Goal: Check status: Check status

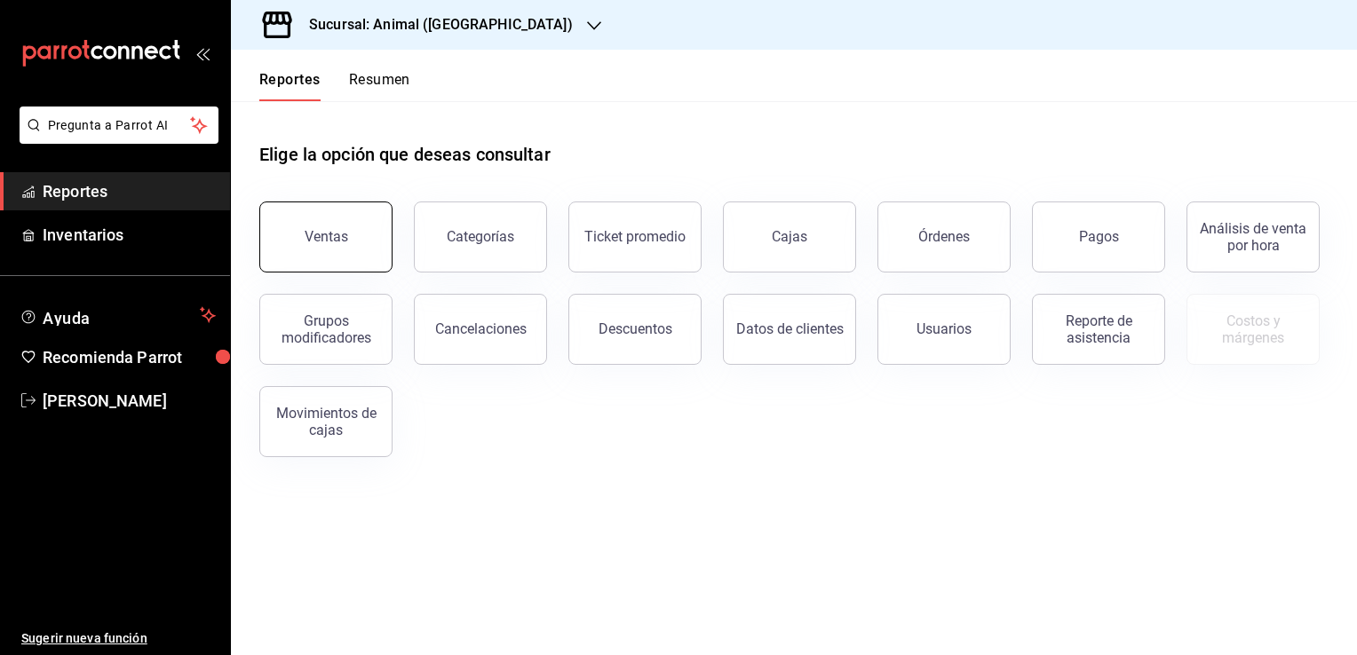
click at [374, 250] on button "Ventas" at bounding box center [325, 237] width 133 height 71
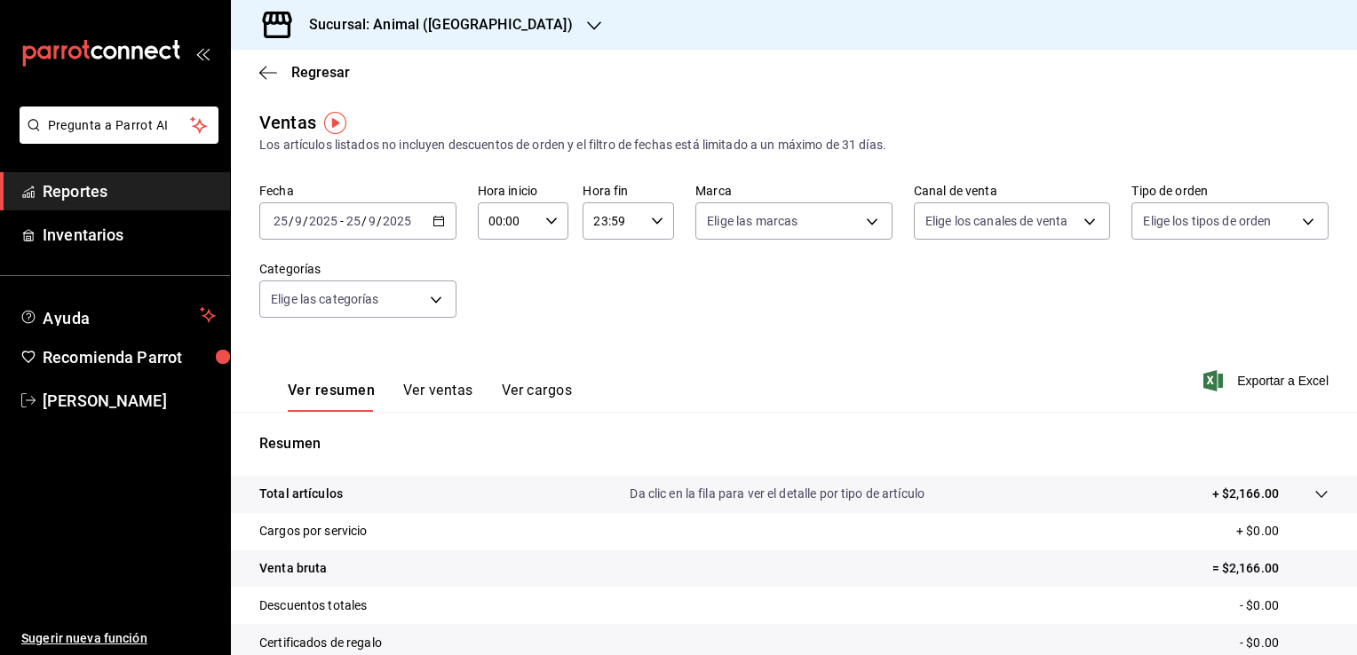
click at [432, 225] on icon "button" at bounding box center [438, 221] width 12 height 12
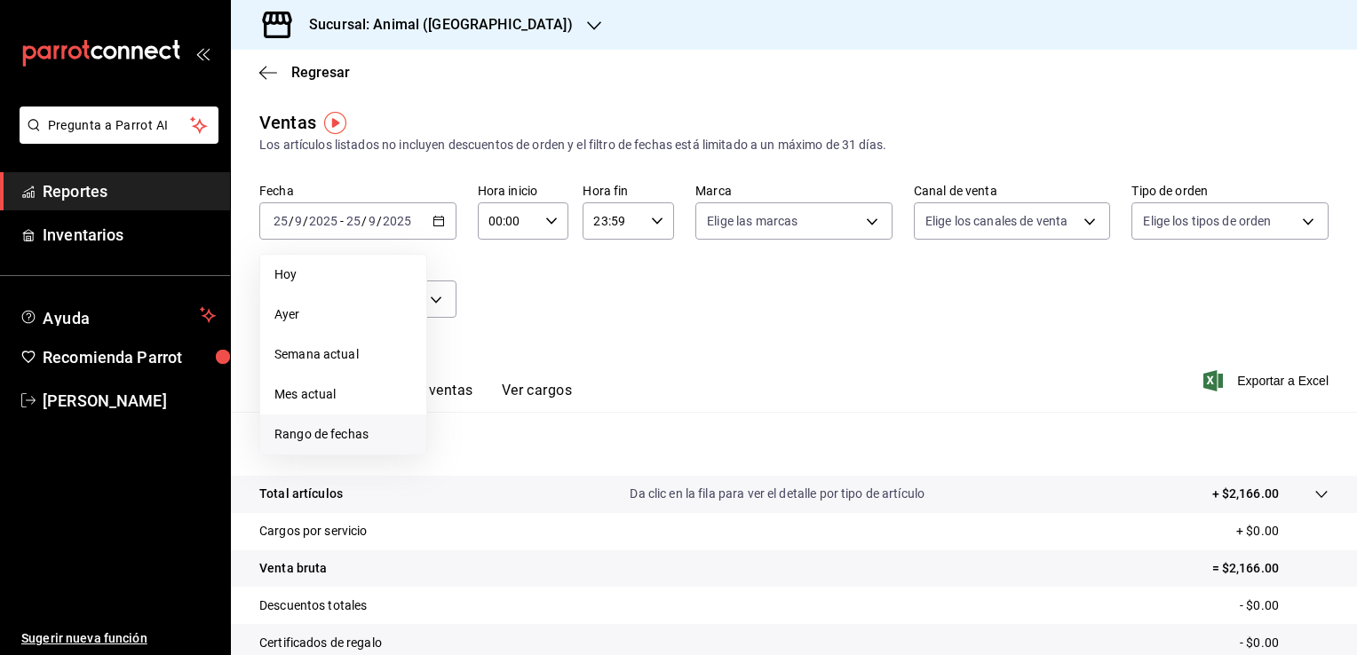
click at [332, 430] on span "Rango de fechas" at bounding box center [343, 434] width 138 height 19
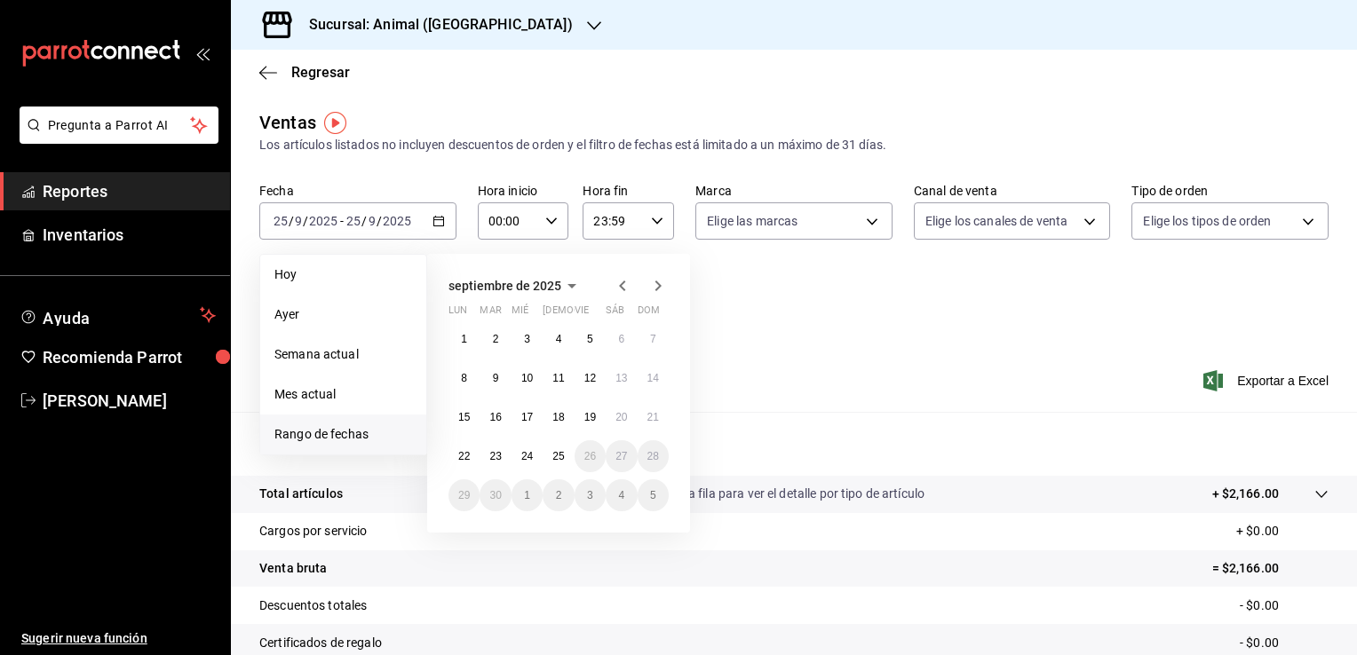
click at [613, 289] on icon "button" at bounding box center [622, 285] width 21 height 21
click at [613, 289] on icon "button" at bounding box center [622, 289] width 21 height 21
click at [646, 339] on button "1" at bounding box center [652, 339] width 31 height 32
click at [497, 535] on abbr "1" at bounding box center [496, 534] width 6 height 12
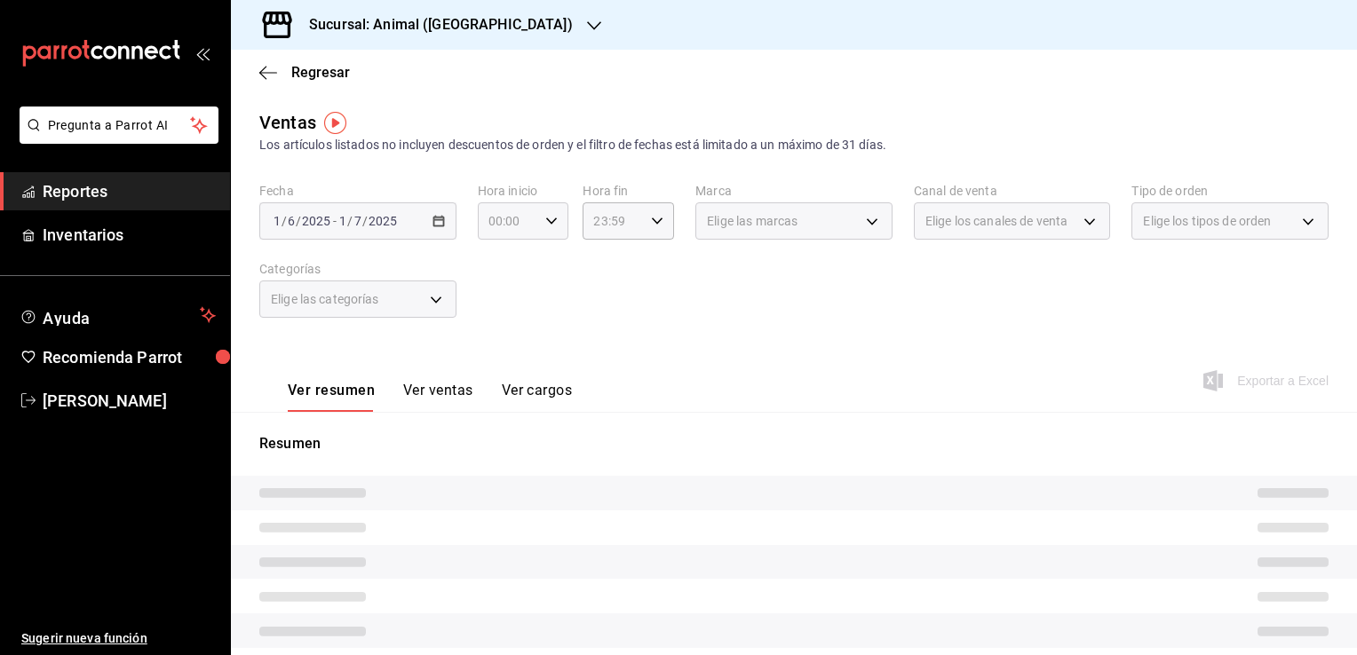
click at [558, 224] on div "00:00 Hora inicio" at bounding box center [523, 220] width 91 height 37
click at [497, 295] on button "05" at bounding box center [498, 302] width 38 height 36
type input "05:00"
click at [663, 228] on div at bounding box center [678, 327] width 1357 height 655
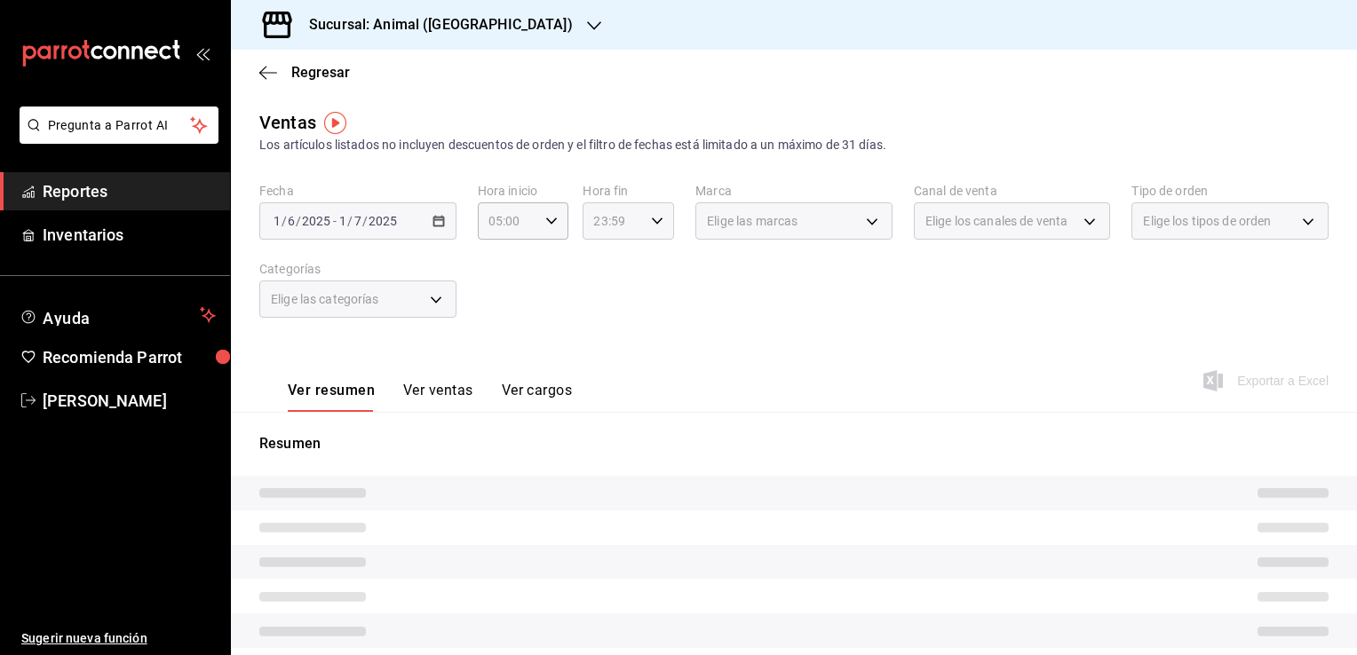
click at [659, 226] on div "23:59 Hora fin" at bounding box center [627, 220] width 91 height 37
click at [518, 116] on div at bounding box center [678, 327] width 1357 height 655
click at [265, 77] on icon "button" at bounding box center [262, 72] width 7 height 13
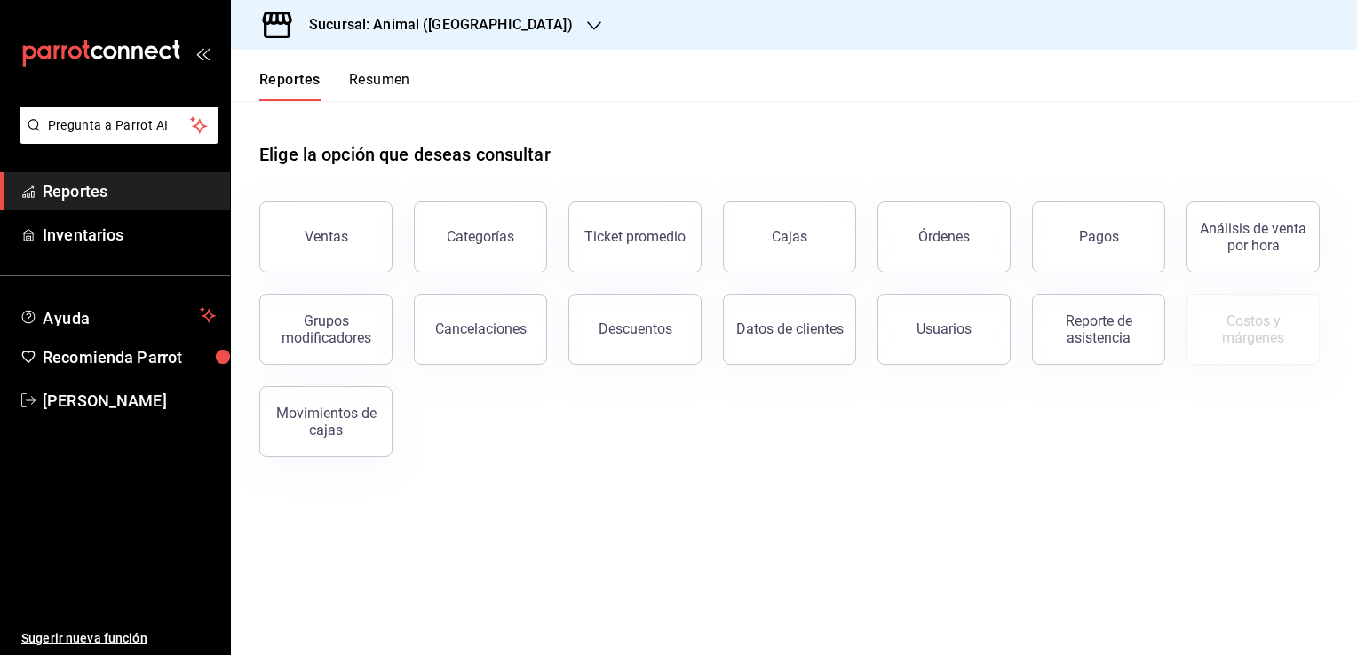
click at [433, 35] on h3 "Sucursal: Animal ([GEOGRAPHIC_DATA])" at bounding box center [434, 24] width 278 height 21
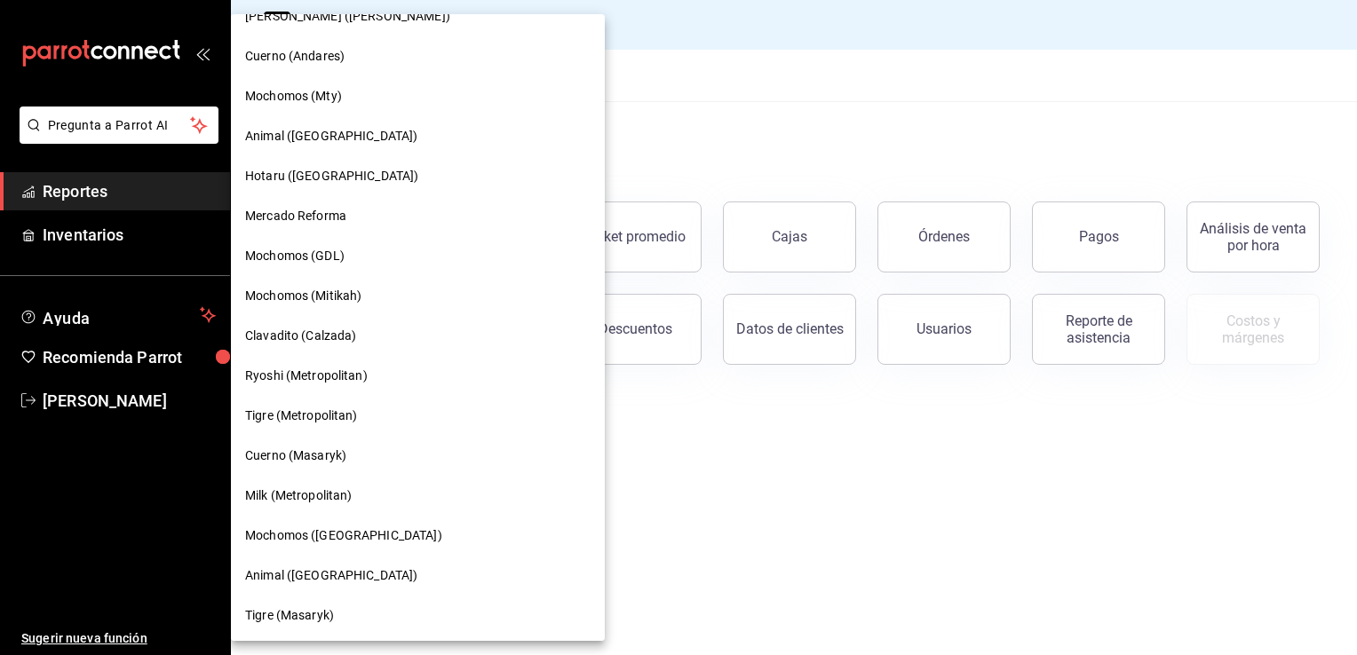
scroll to position [985, 0]
click at [342, 543] on div "Mochomos ([GEOGRAPHIC_DATA])" at bounding box center [418, 535] width 374 height 40
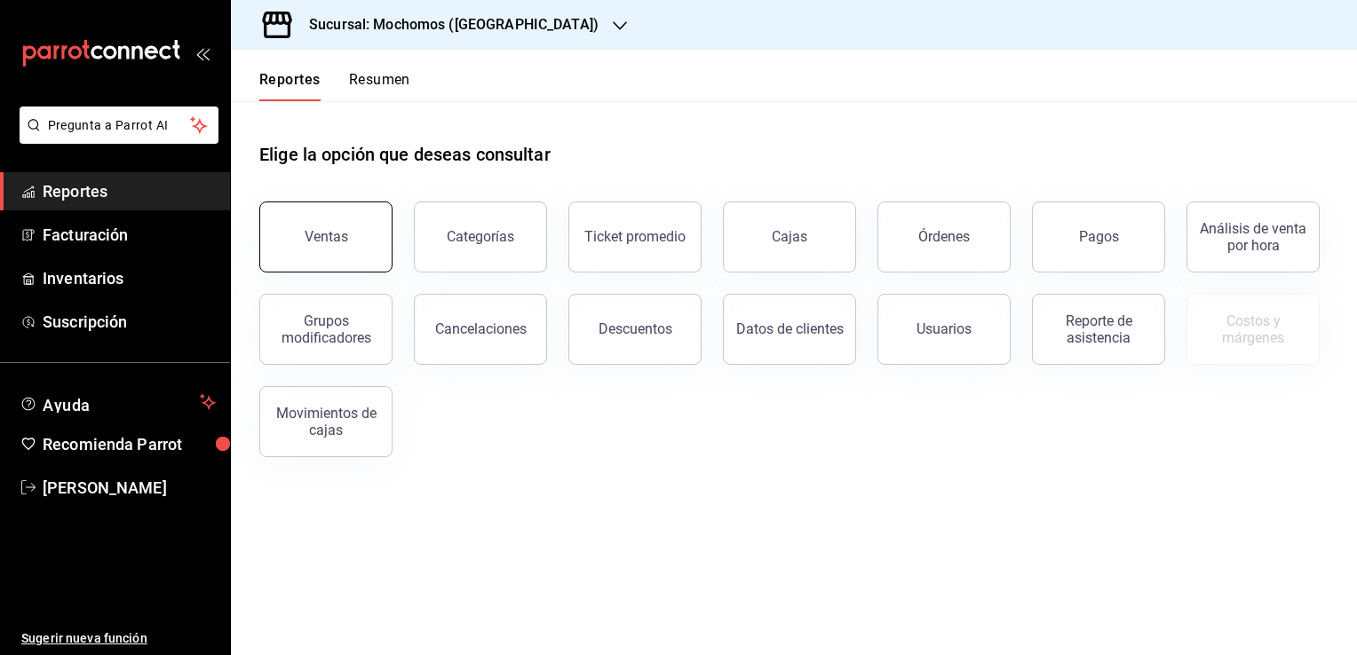
click at [328, 229] on div "Ventas" at bounding box center [327, 236] width 44 height 17
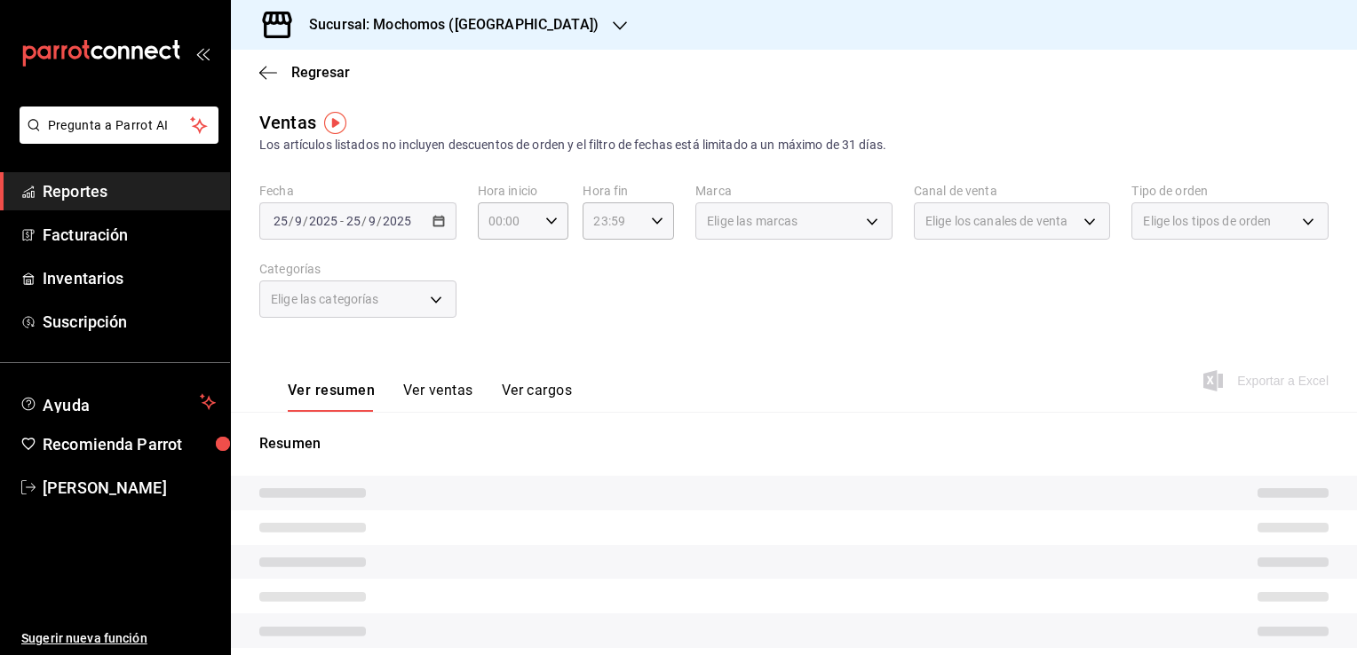
click at [437, 232] on div "[DATE] [DATE] - [DATE] [DATE]" at bounding box center [357, 220] width 197 height 37
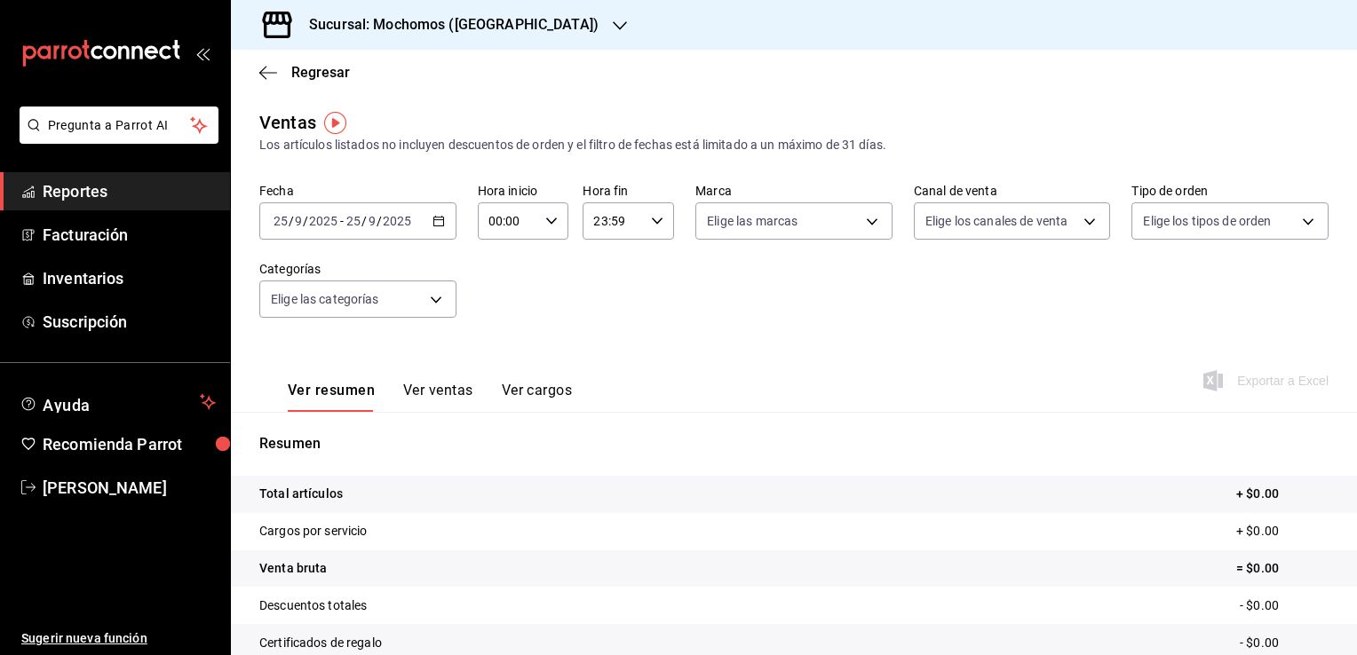
click at [442, 226] on div "[DATE] [DATE] - [DATE] [DATE]" at bounding box center [357, 220] width 197 height 37
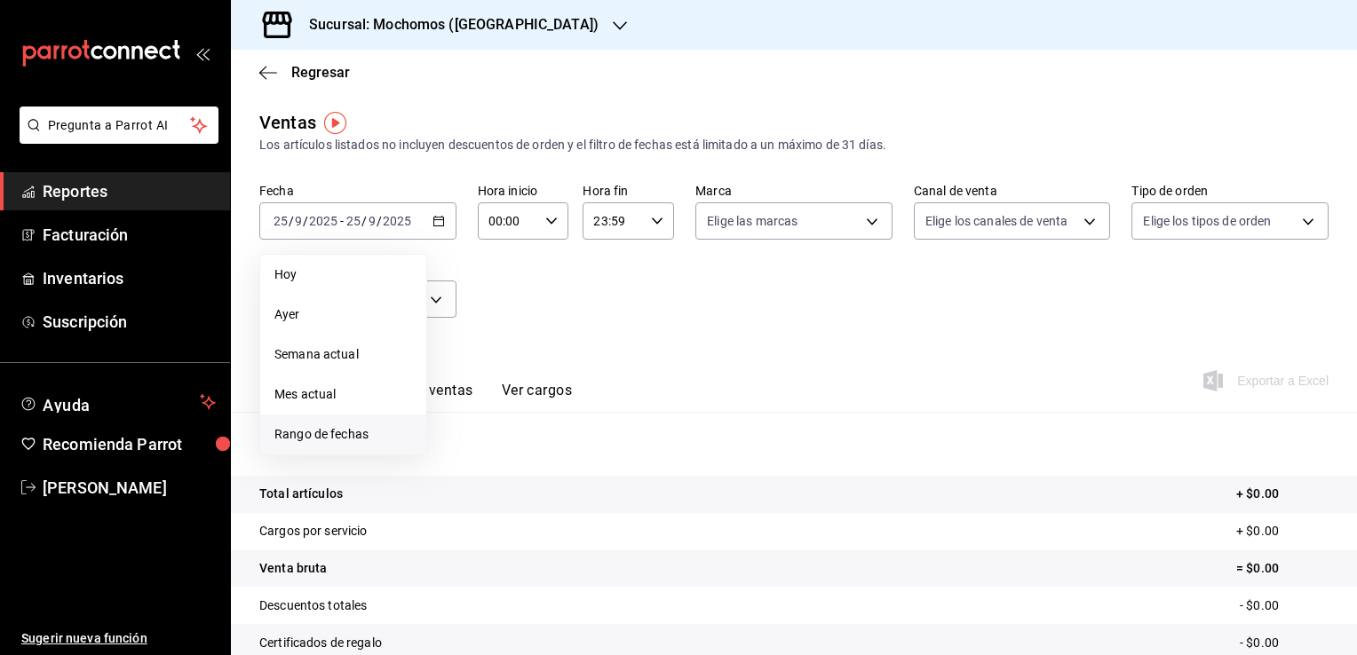
click at [352, 433] on span "Rango de fechas" at bounding box center [343, 434] width 138 height 19
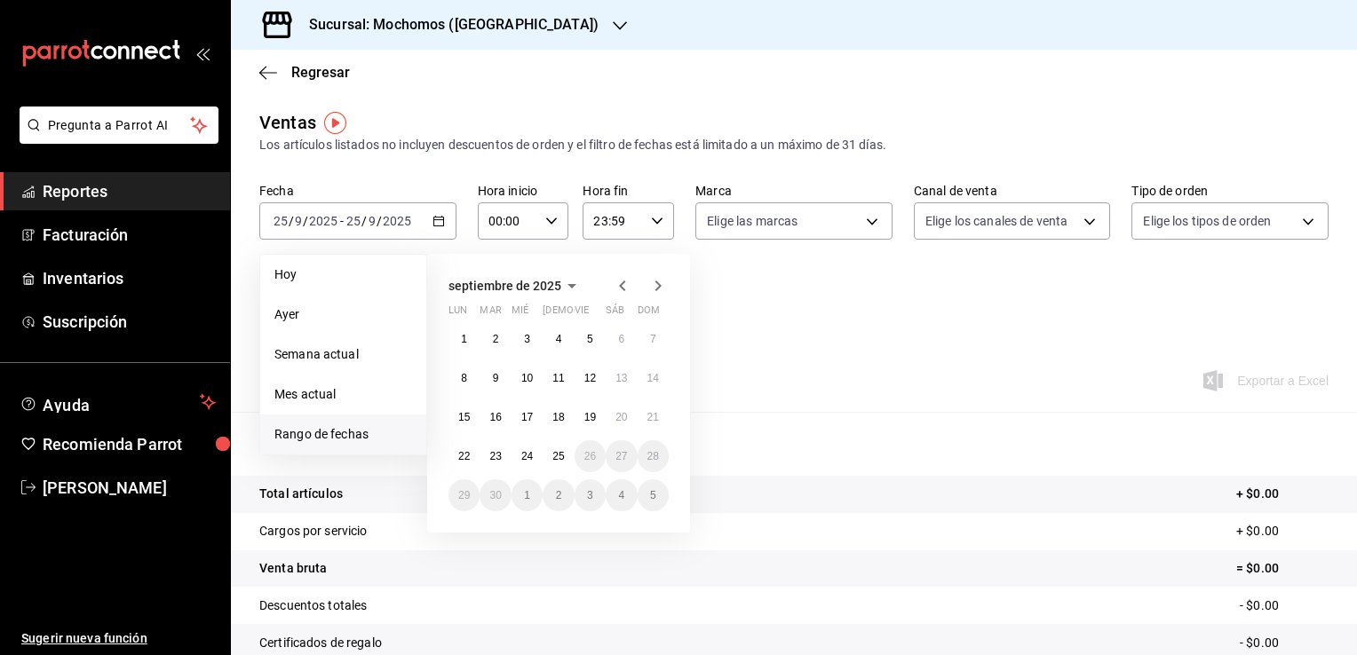
click at [632, 284] on icon "button" at bounding box center [622, 285] width 21 height 21
click at [632, 284] on icon "button" at bounding box center [622, 289] width 21 height 21
click at [642, 343] on button "1" at bounding box center [652, 339] width 31 height 32
click at [501, 534] on button "1" at bounding box center [494, 534] width 31 height 32
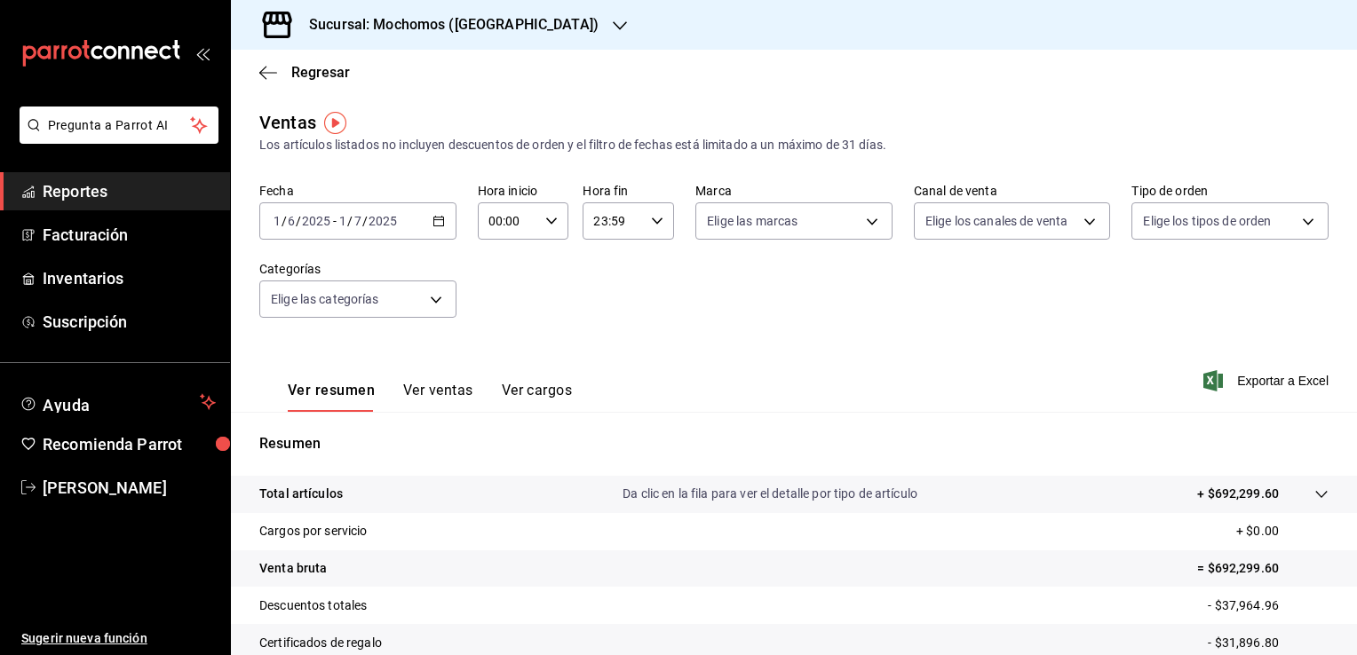
click at [551, 218] on \(Stroke\) "button" at bounding box center [551, 221] width 11 height 6
click at [491, 304] on span "05" at bounding box center [497, 302] width 17 height 14
type input "05:00"
click at [625, 229] on div at bounding box center [678, 327] width 1357 height 655
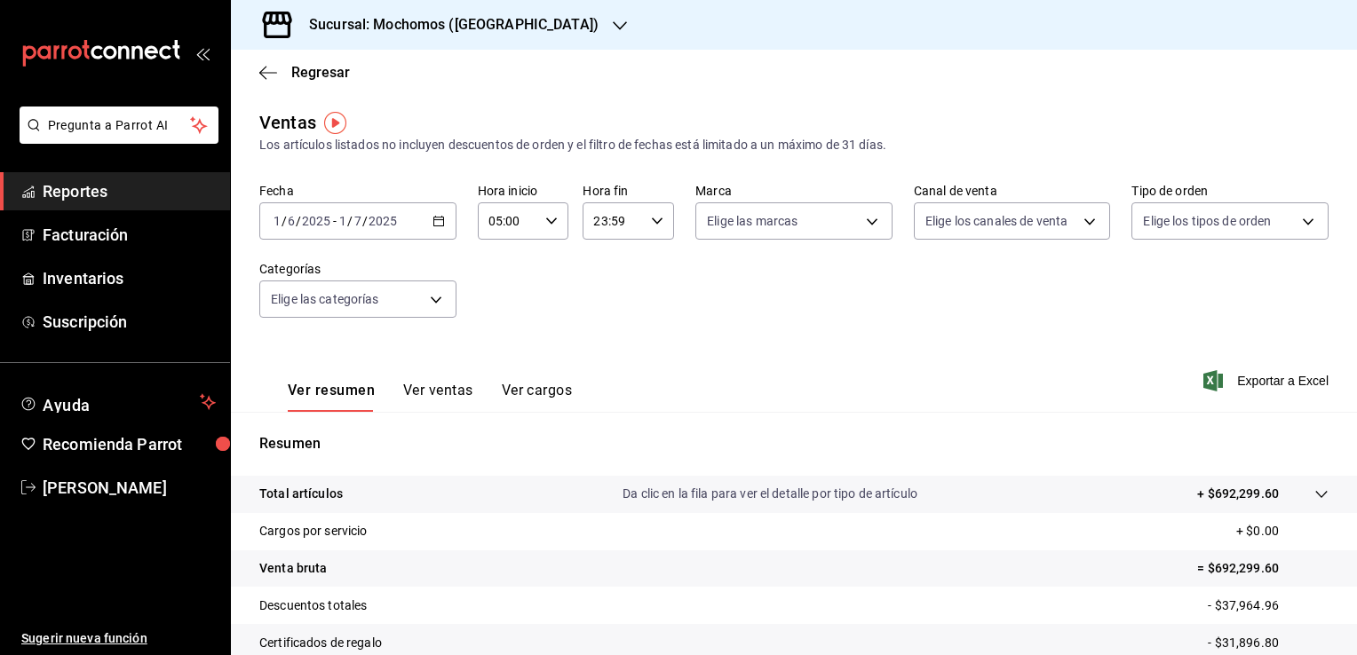
click at [638, 228] on div "23:59 Hora fin" at bounding box center [627, 220] width 91 height 37
click at [601, 270] on button "04" at bounding box center [601, 259] width 38 height 36
type input "04:59"
click at [840, 345] on div at bounding box center [678, 327] width 1357 height 655
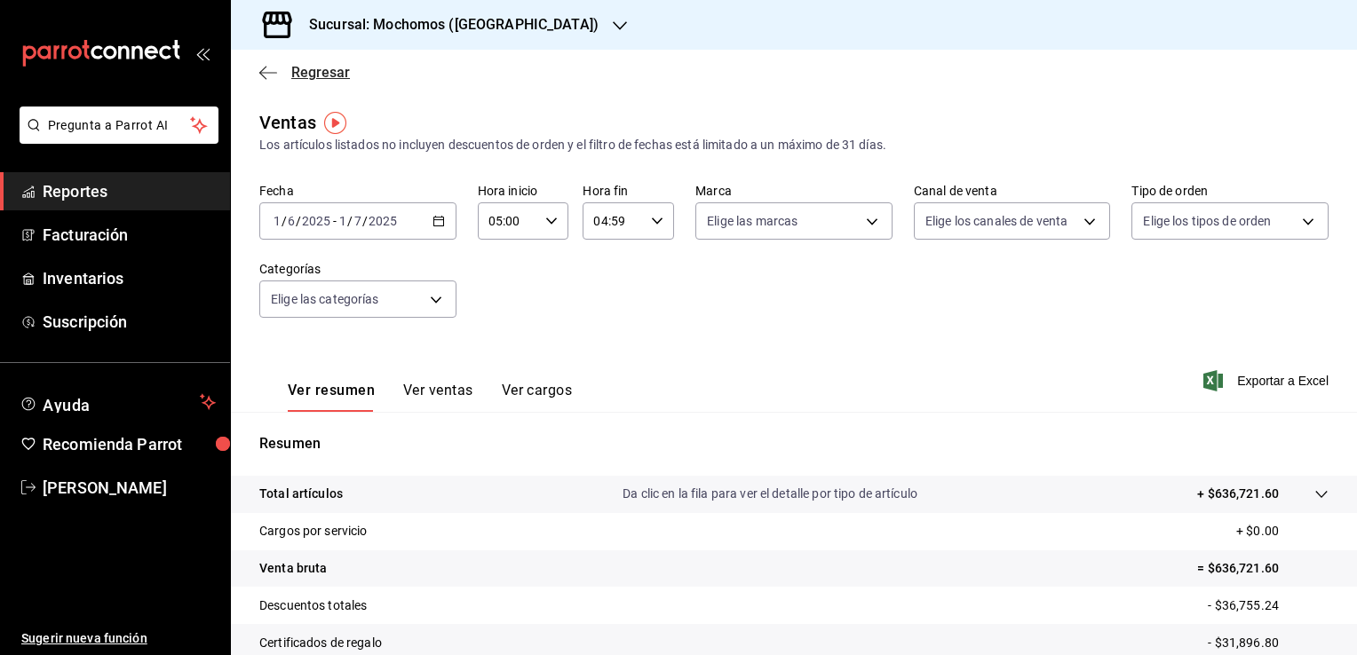
click at [265, 76] on icon "button" at bounding box center [268, 73] width 18 height 16
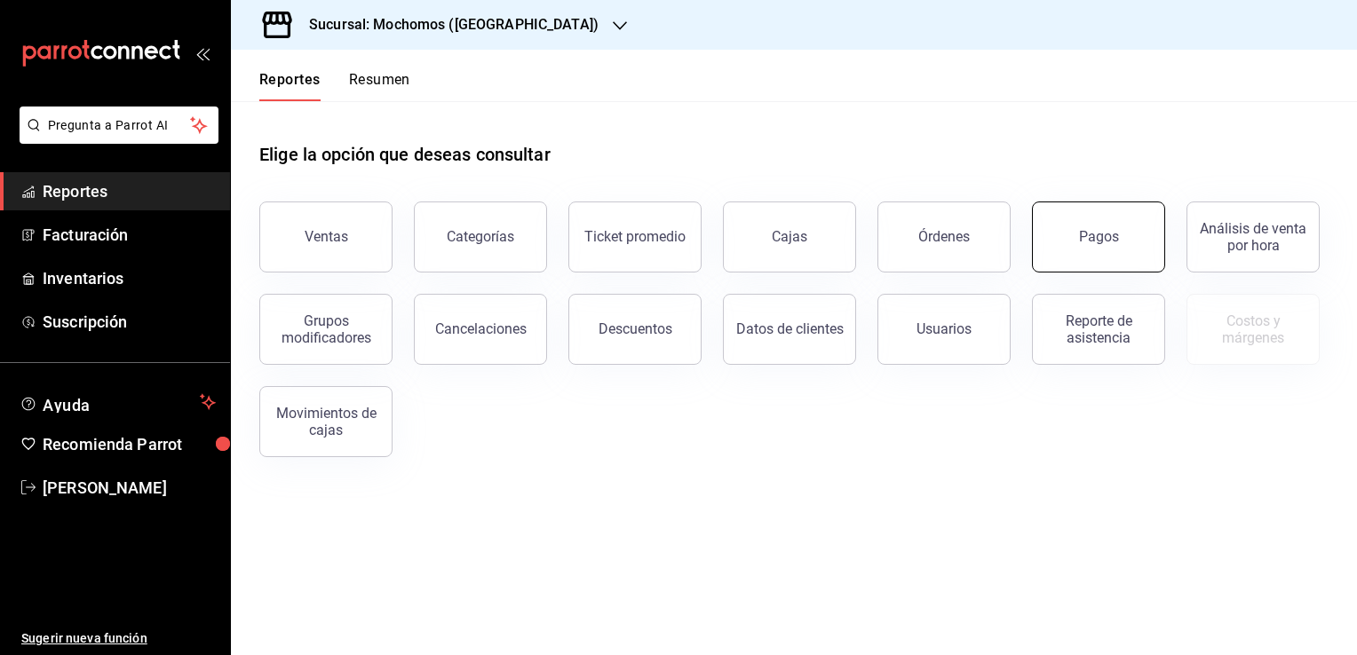
click at [1032, 210] on div "Pagos" at bounding box center [1087, 226] width 154 height 92
click at [1071, 210] on button "Pagos" at bounding box center [1098, 237] width 133 height 71
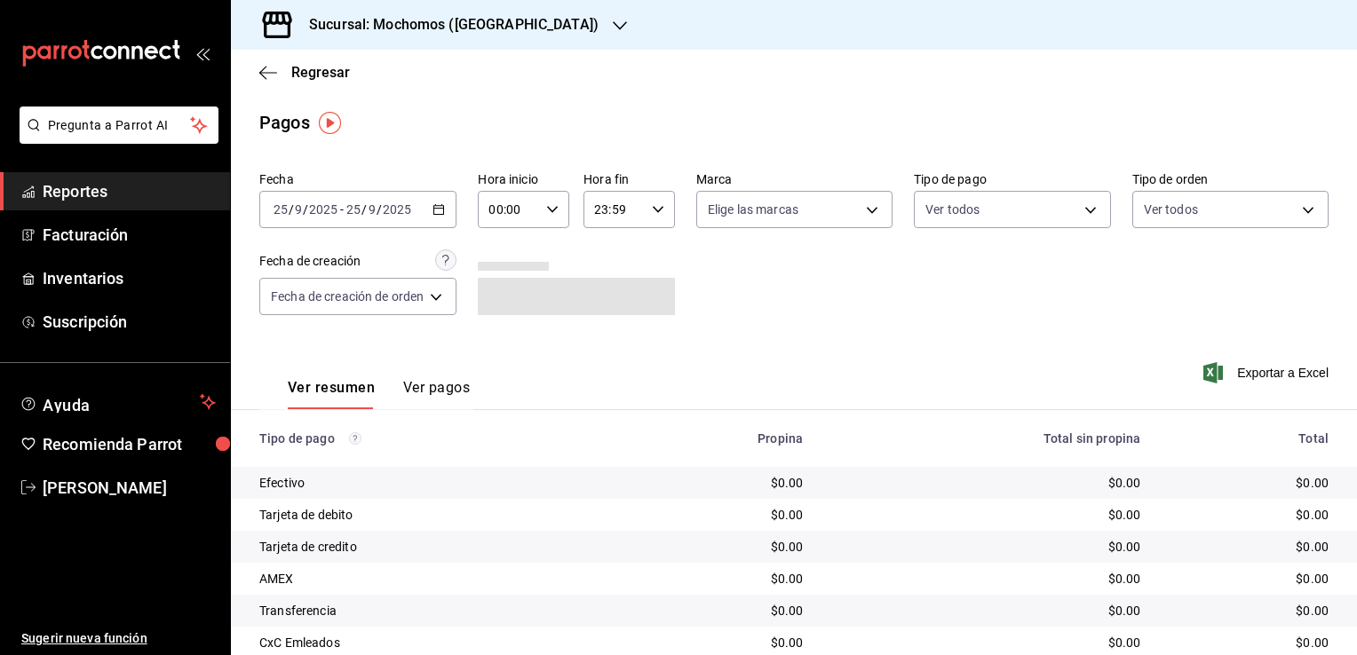
click at [444, 212] on \(Stroke\) "button" at bounding box center [438, 210] width 11 height 10
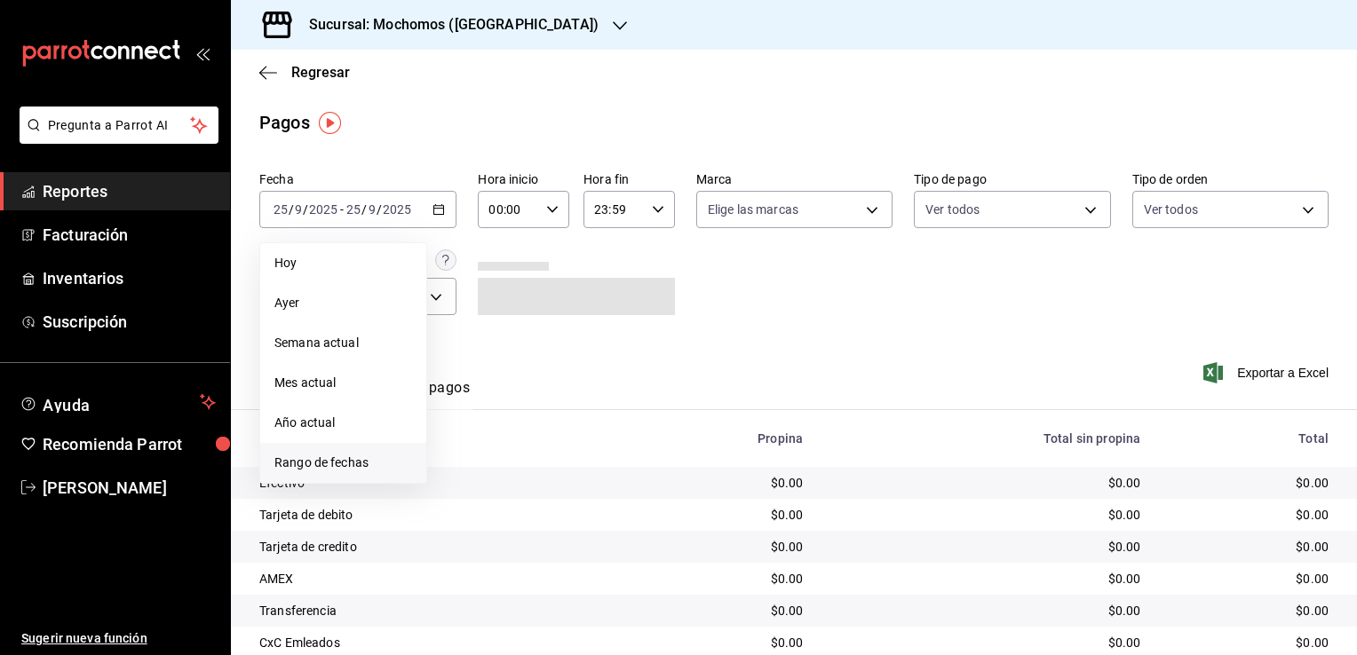
click at [342, 449] on li "Rango de fechas" at bounding box center [343, 463] width 166 height 40
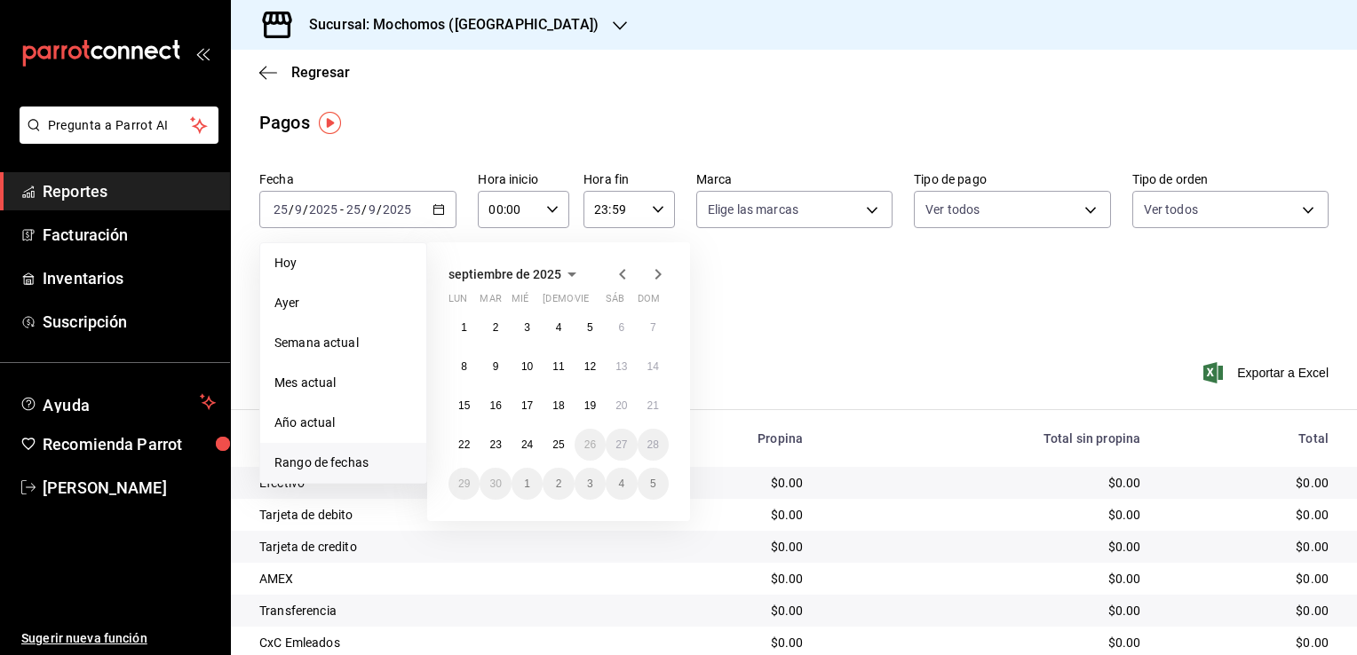
click at [614, 275] on icon "button" at bounding box center [622, 274] width 21 height 21
click at [614, 275] on icon "button" at bounding box center [622, 277] width 21 height 21
click at [645, 331] on button "1" at bounding box center [652, 328] width 31 height 32
click at [491, 521] on button "1" at bounding box center [494, 523] width 31 height 32
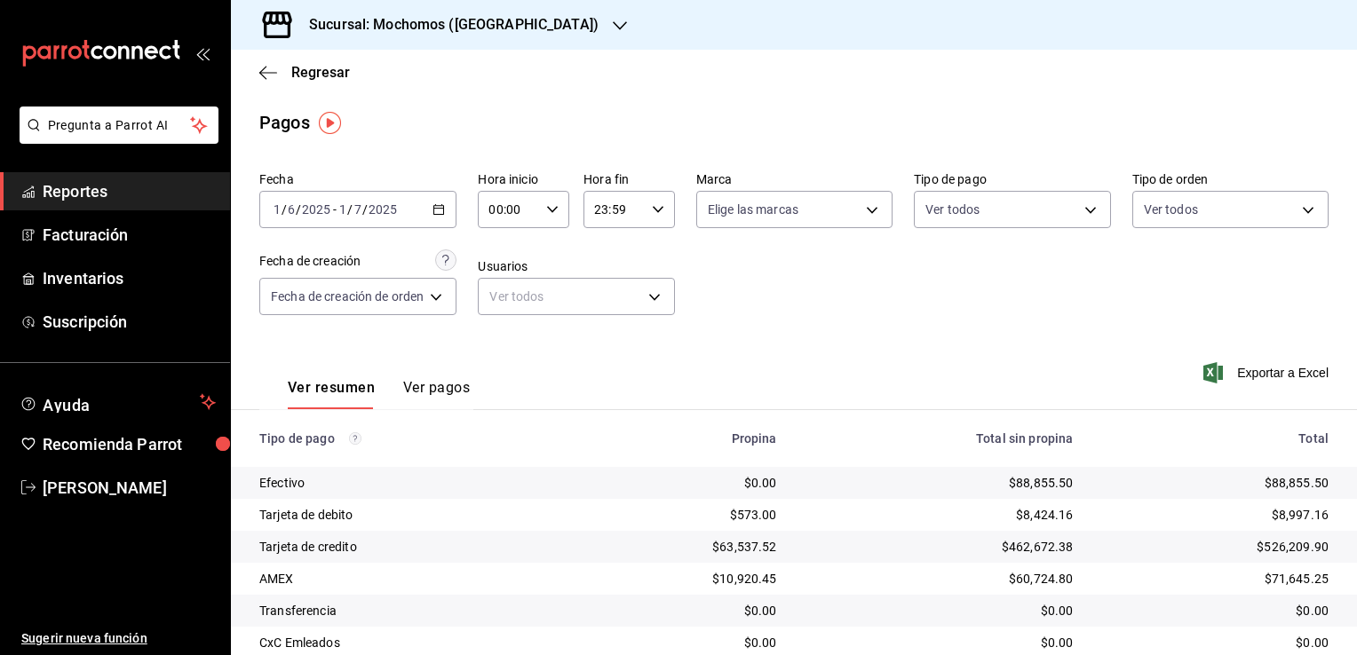
click at [558, 215] on div "00:00 Hora inicio" at bounding box center [523, 209] width 91 height 37
click at [503, 295] on span "05" at bounding box center [502, 290] width 17 height 14
type input "05:00"
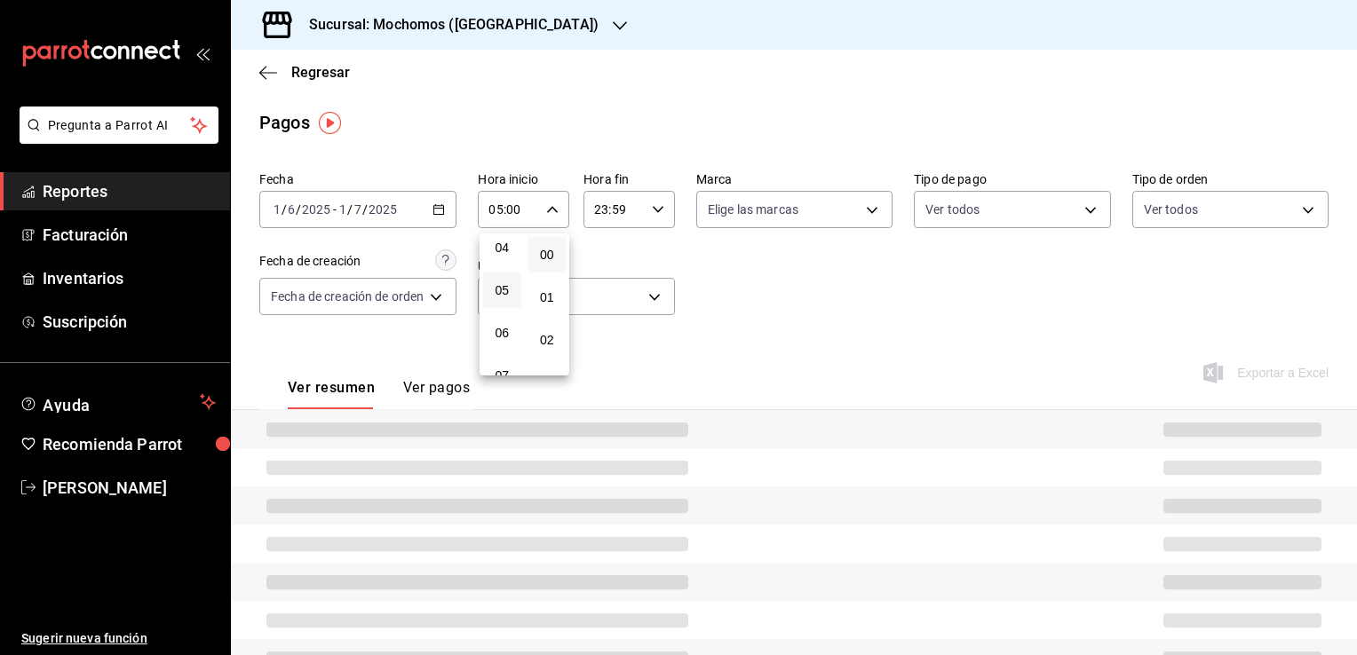
click at [649, 220] on div at bounding box center [678, 327] width 1357 height 655
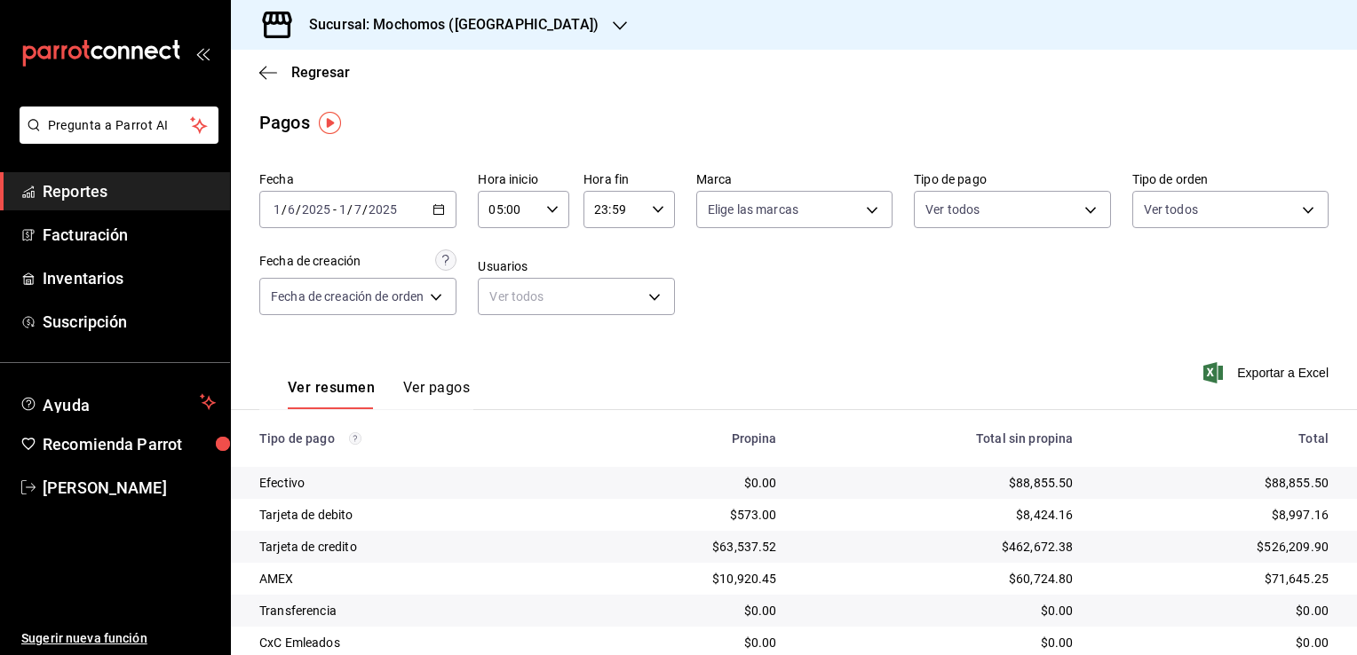
click at [650, 220] on div "23:59 Hora fin" at bounding box center [628, 209] width 91 height 37
click at [607, 324] on span "04" at bounding box center [606, 327] width 17 height 14
type input "04:59"
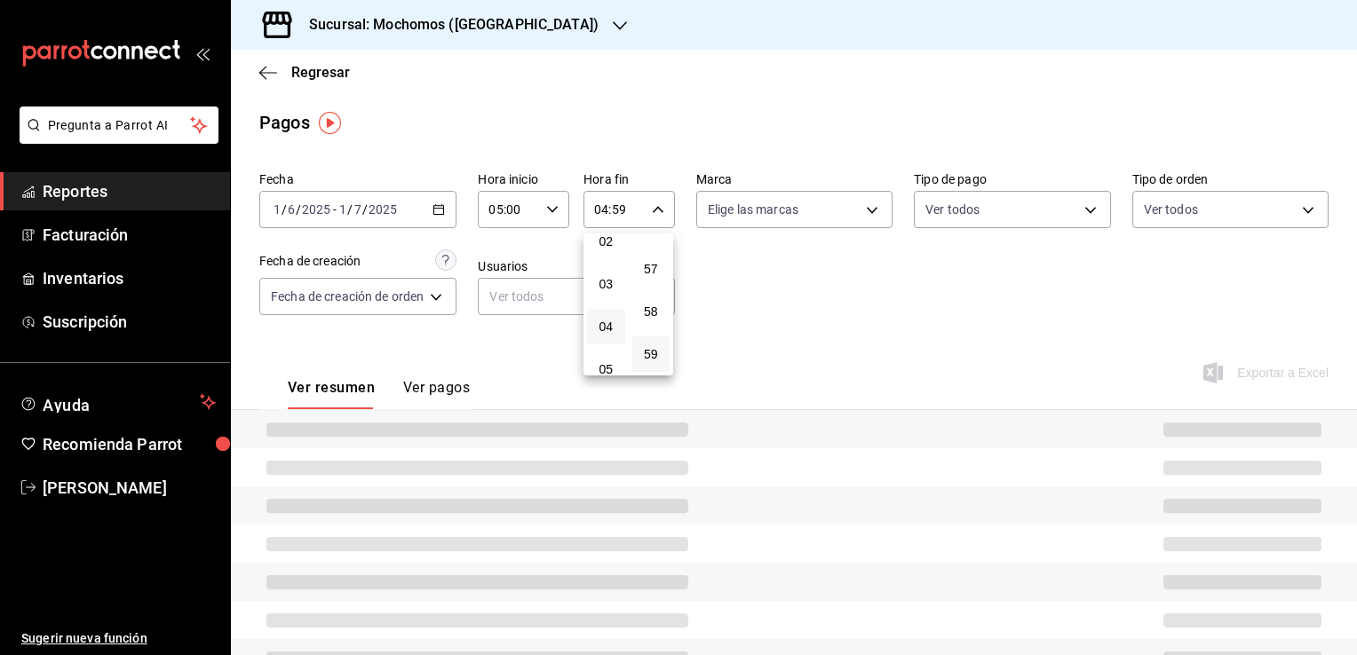
click at [708, 297] on div at bounding box center [678, 327] width 1357 height 655
